Goal: Task Accomplishment & Management: Manage account settings

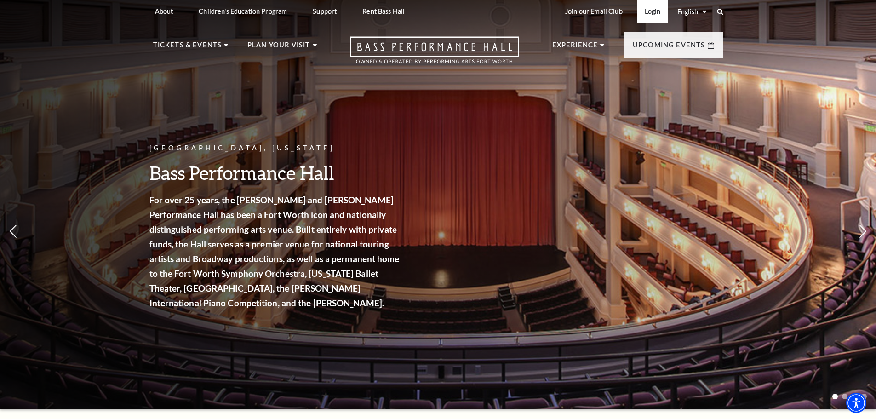
click at [655, 11] on link "Login" at bounding box center [652, 11] width 31 height 23
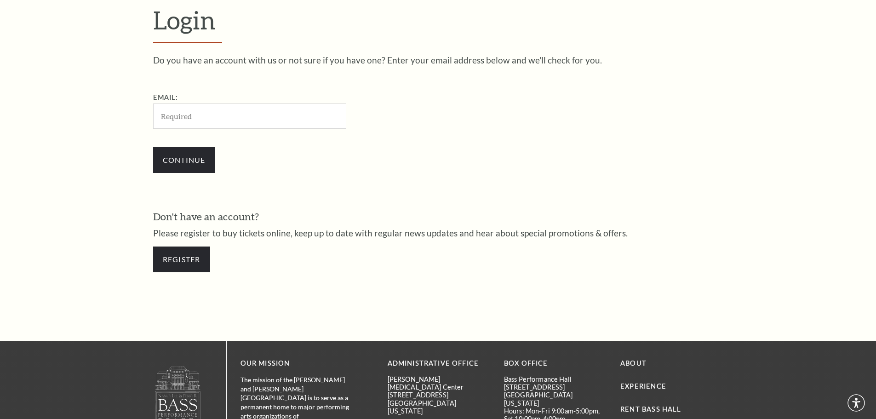
scroll to position [307, 0]
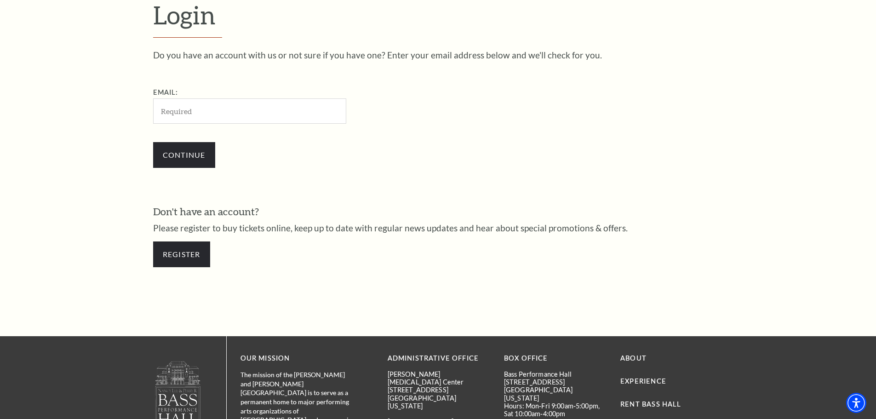
click at [302, 108] on input "Email:" at bounding box center [249, 110] width 193 height 25
click at [257, 114] on input "Email:" at bounding box center [249, 110] width 193 height 25
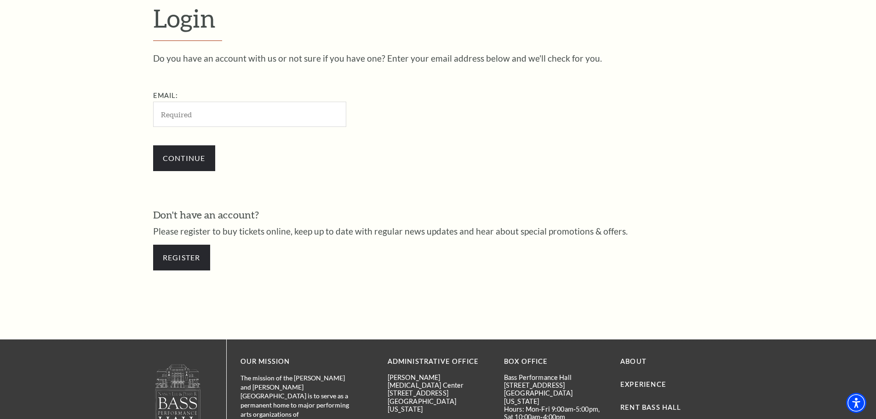
scroll to position [307, 0]
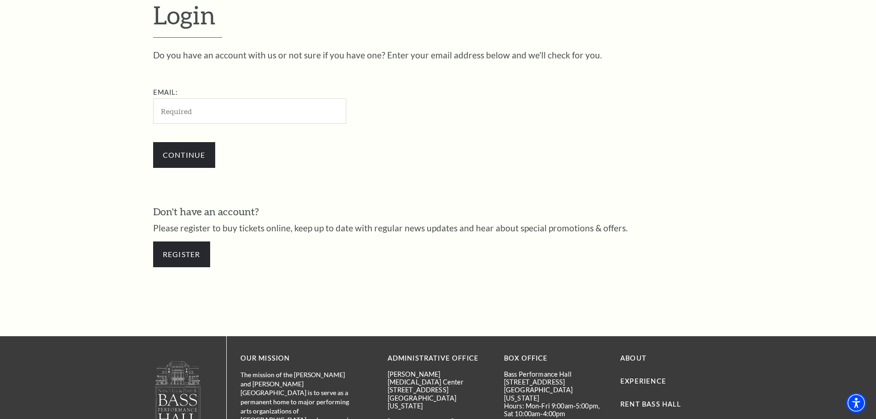
click at [211, 118] on input "Email:" at bounding box center [249, 110] width 193 height 25
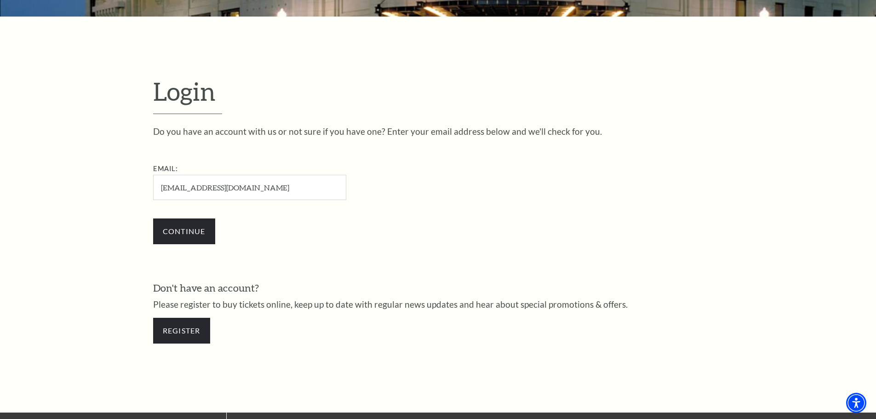
scroll to position [170, 0]
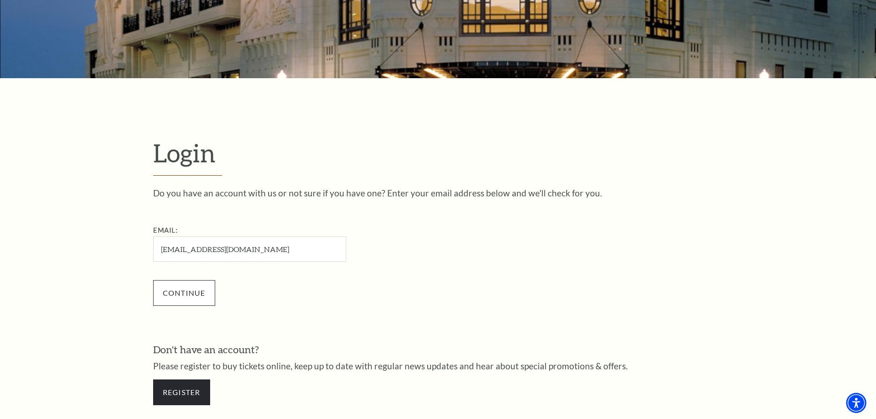
type input "caj723@att.net"
click at [182, 291] on input "Continue" at bounding box center [184, 293] width 62 height 26
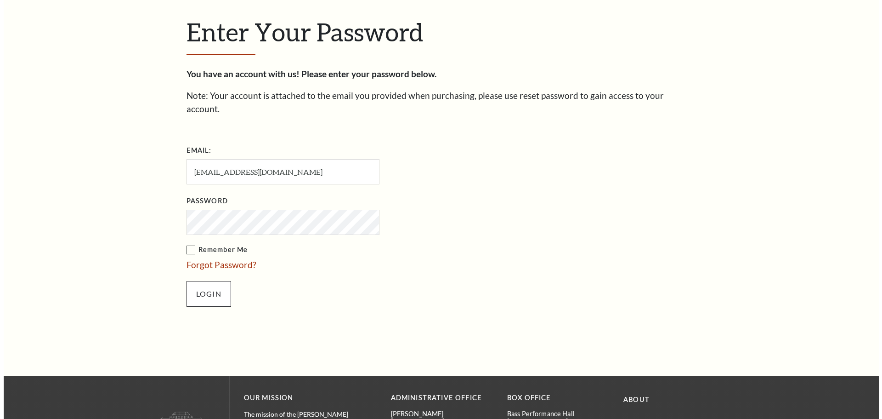
scroll to position [316, 0]
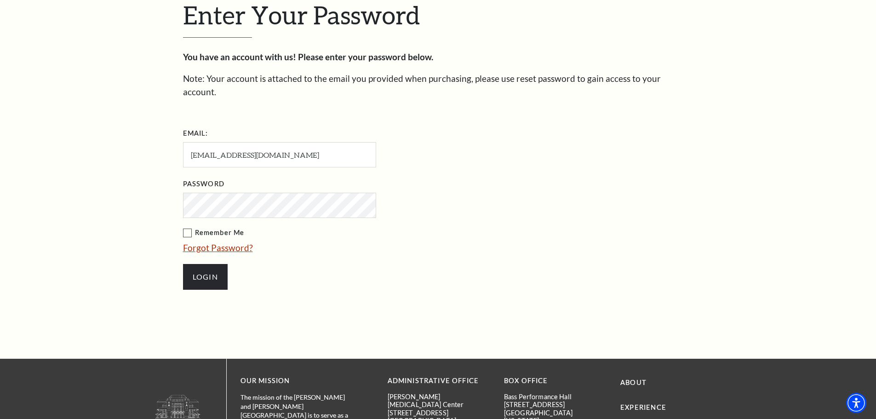
click at [204, 242] on link "Forgot Password?" at bounding box center [218, 247] width 70 height 11
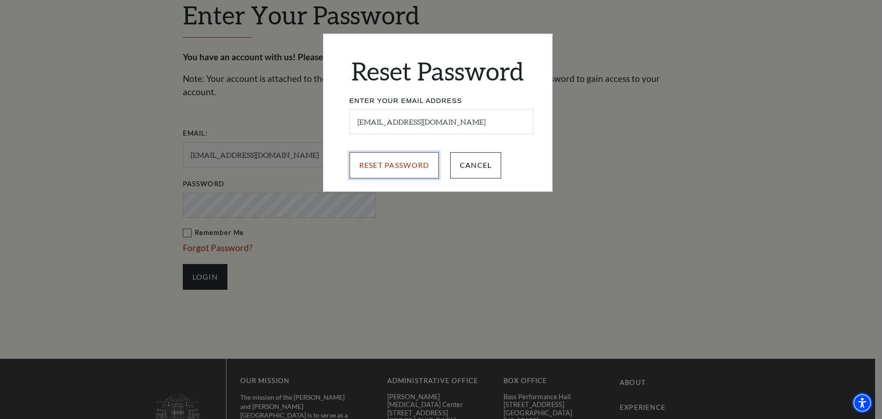
click at [381, 159] on input "Reset Password" at bounding box center [395, 165] width 90 height 26
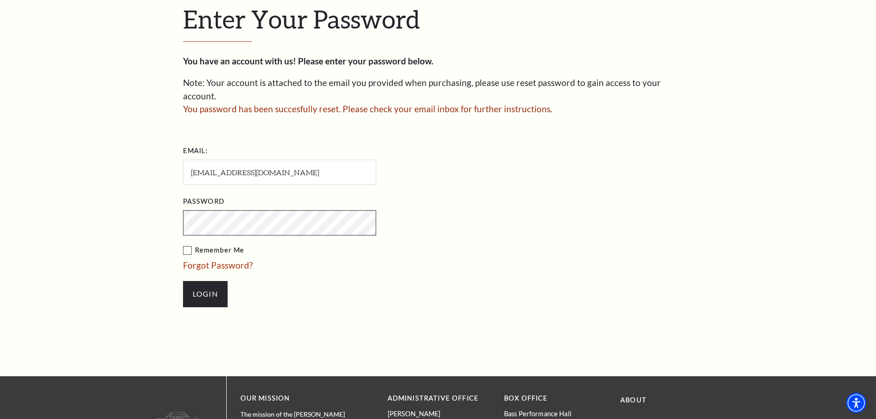
click at [183, 281] on input "Login" at bounding box center [205, 294] width 45 height 26
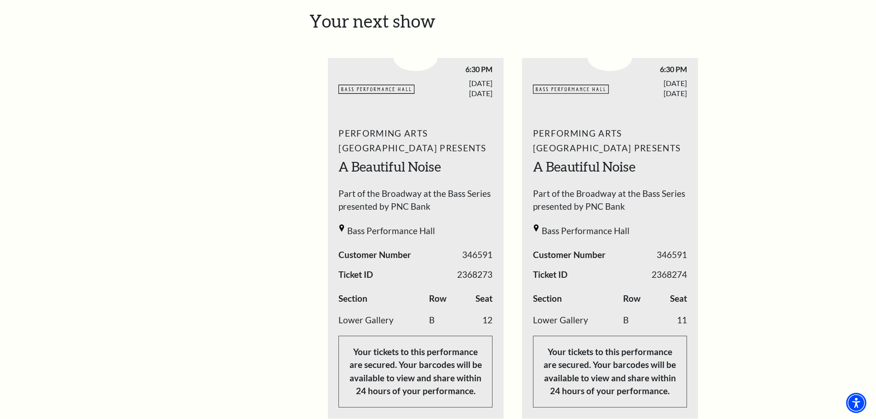
scroll to position [368, 0]
